Goal: Transaction & Acquisition: Subscribe to service/newsletter

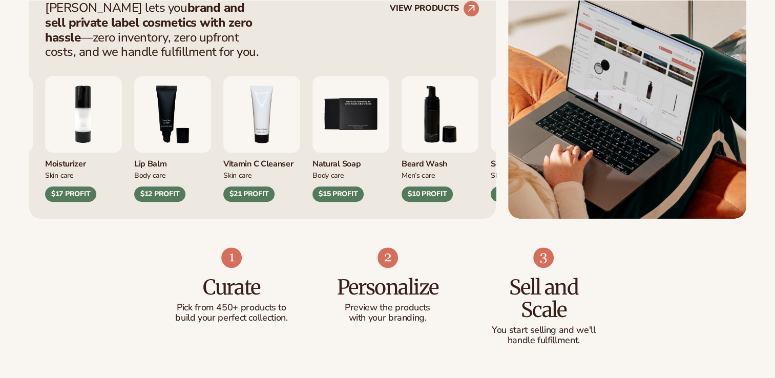
scroll to position [442, 0]
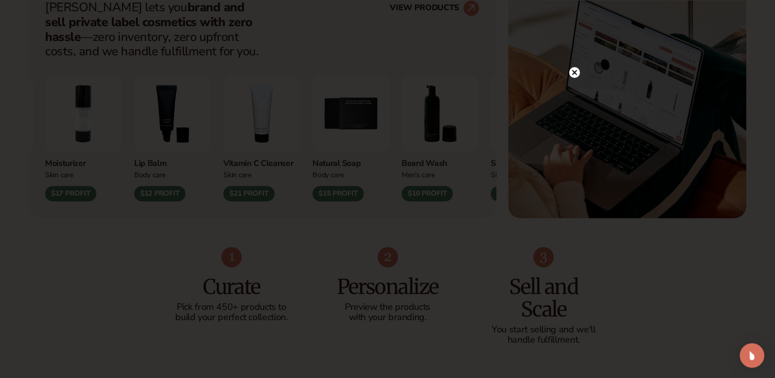
click at [572, 70] on circle at bounding box center [574, 72] width 11 height 11
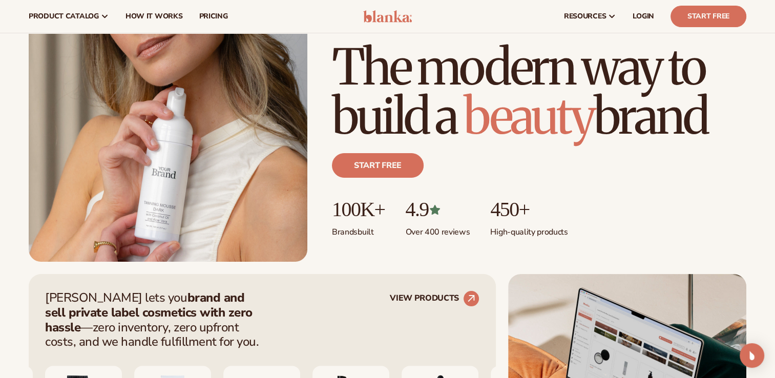
scroll to position [0, 0]
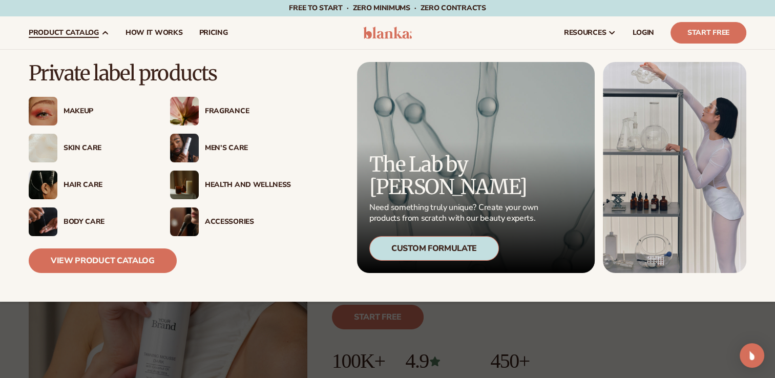
click at [85, 105] on div "Makeup" at bounding box center [89, 111] width 121 height 29
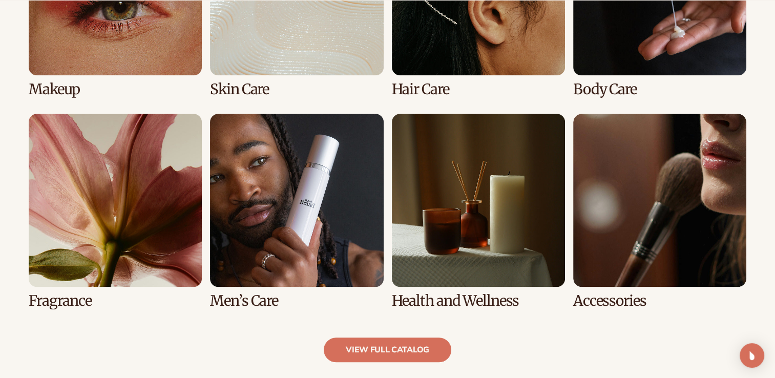
scroll to position [879, 0]
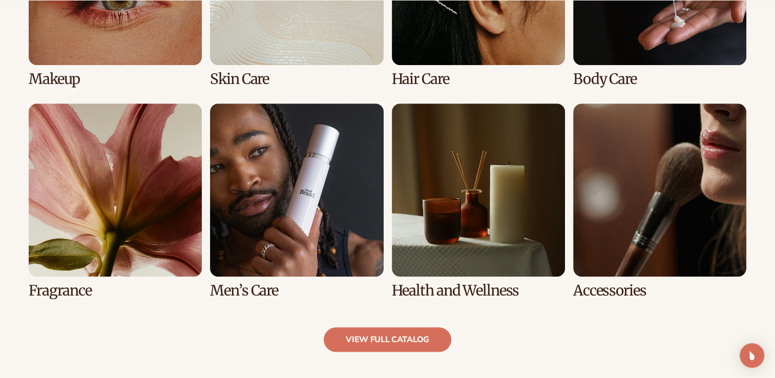
click at [291, 190] on link "6 / 8" at bounding box center [296, 200] width 173 height 195
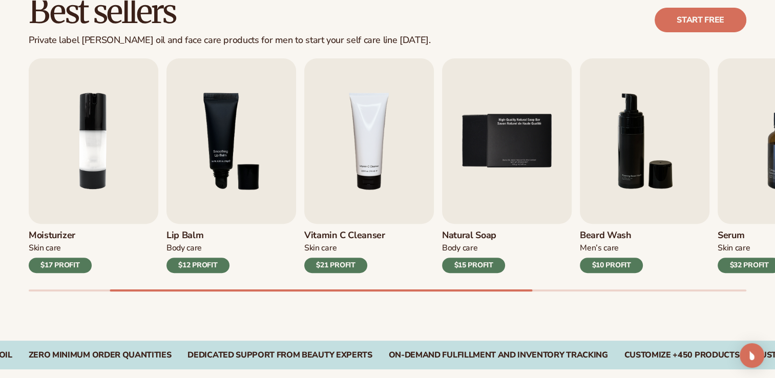
scroll to position [315, 0]
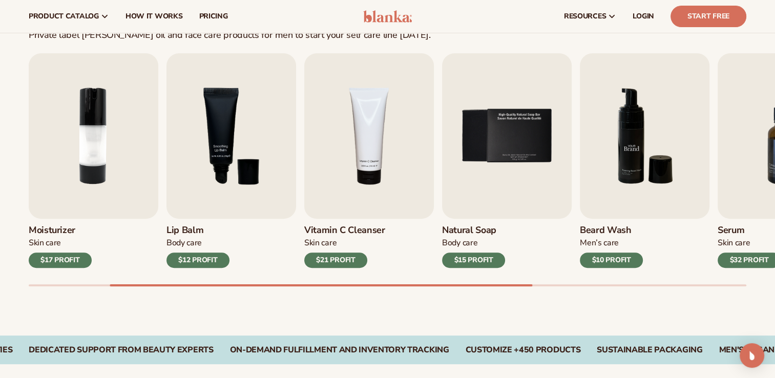
click at [628, 146] on img "6 / 9" at bounding box center [645, 135] width 130 height 165
click at [646, 145] on img "6 / 9" at bounding box center [645, 135] width 130 height 165
click at [631, 155] on img "6 / 9" at bounding box center [645, 135] width 130 height 165
click at [701, 13] on link "Start Free" at bounding box center [709, 17] width 76 height 22
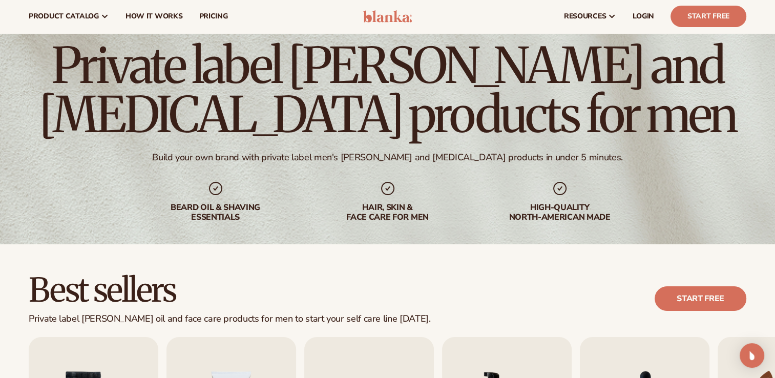
scroll to position [0, 0]
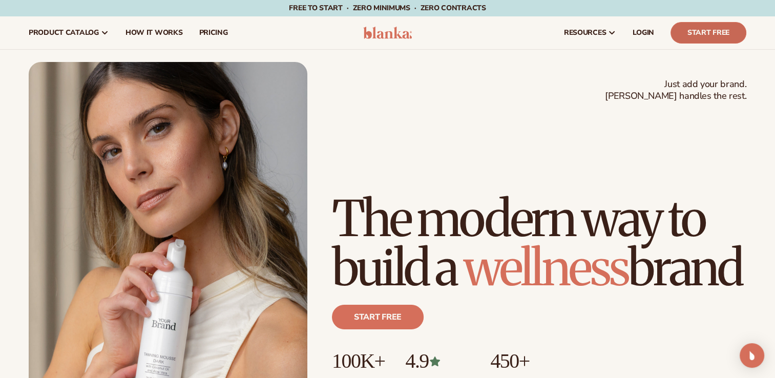
click at [682, 29] on link "Start Free" at bounding box center [709, 33] width 76 height 22
